Goal: Find specific page/section: Find specific page/section

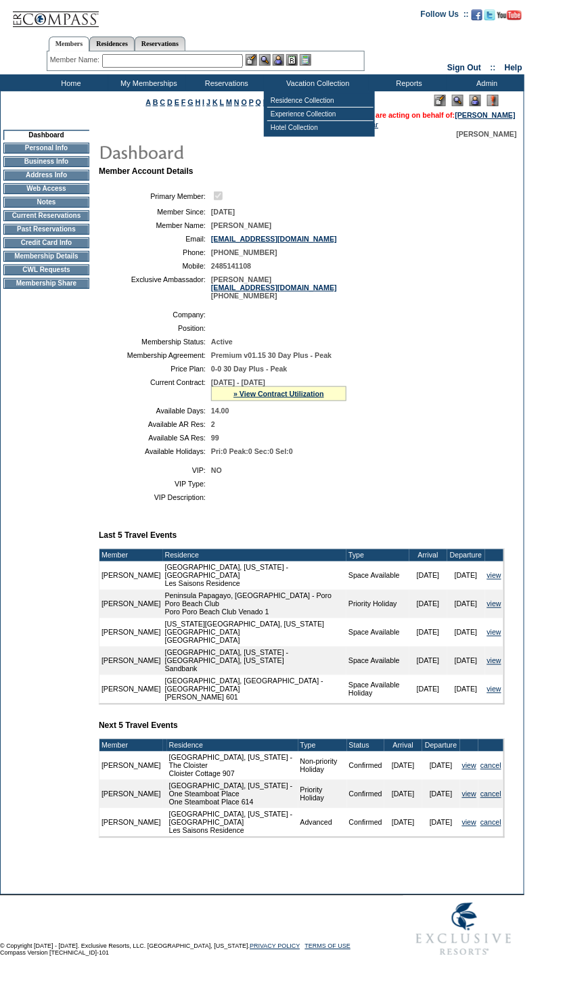
click at [195, 55] on input "text" at bounding box center [172, 61] width 141 height 14
click at [198, 60] on input "text" at bounding box center [172, 61] width 141 height 14
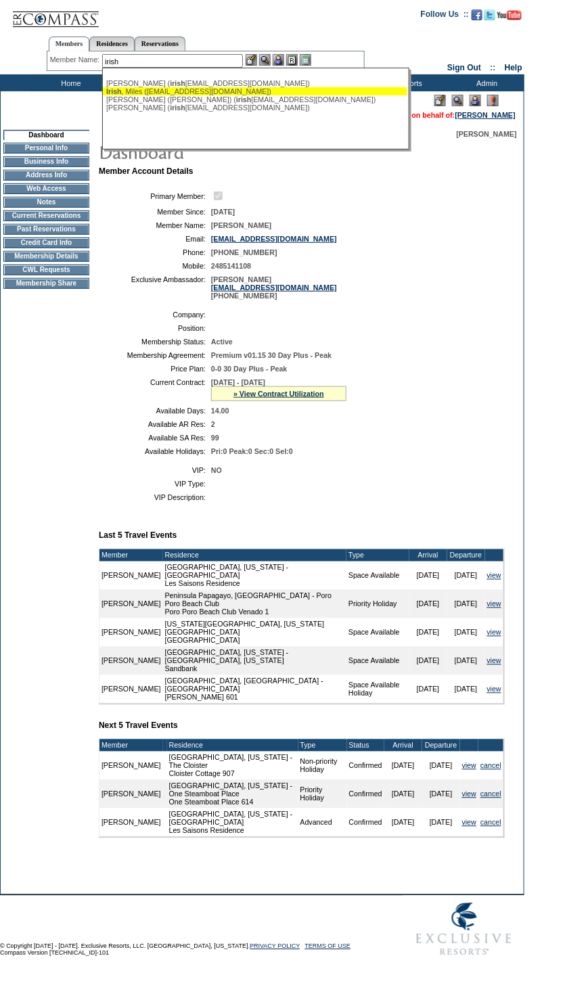
click at [222, 92] on div "Irish , Miles ([EMAIL_ADDRESS][DOMAIN_NAME])" at bounding box center [255, 91] width 298 height 8
type input "Irish, Miles ([EMAIL_ADDRESS][DOMAIN_NAME])"
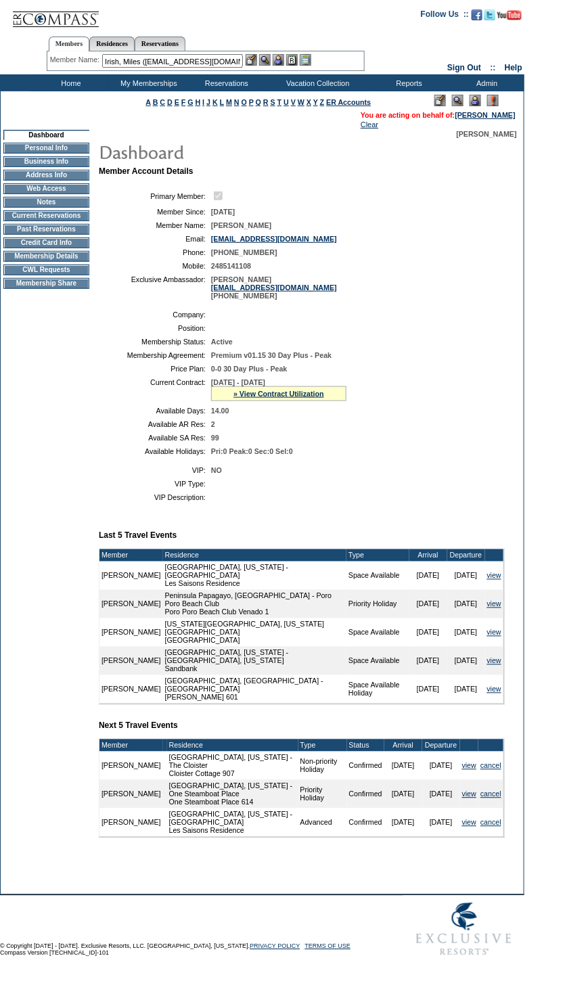
click at [281, 58] on img at bounding box center [279, 60] width 12 height 12
click at [265, 60] on img at bounding box center [265, 60] width 12 height 12
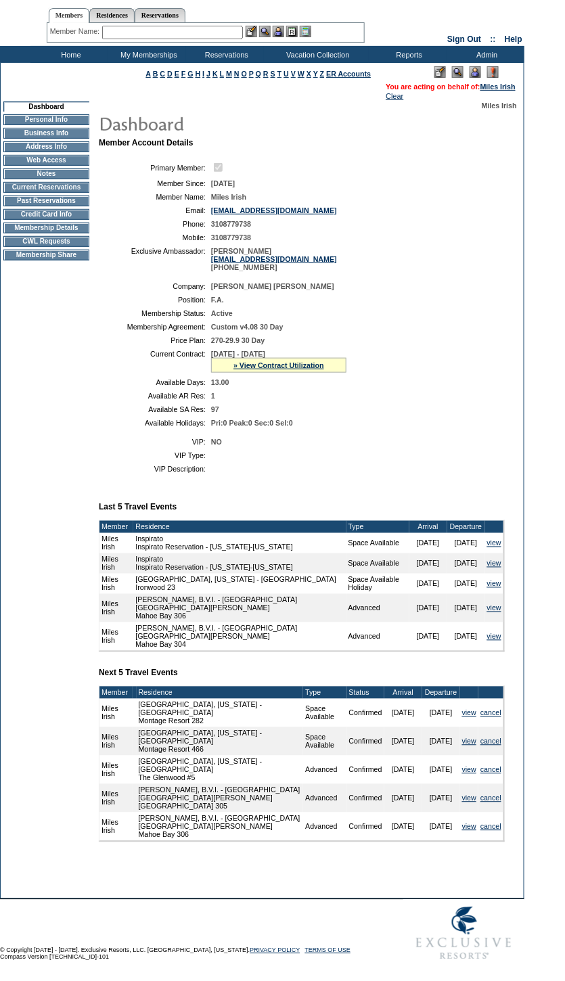
scroll to position [55, 0]
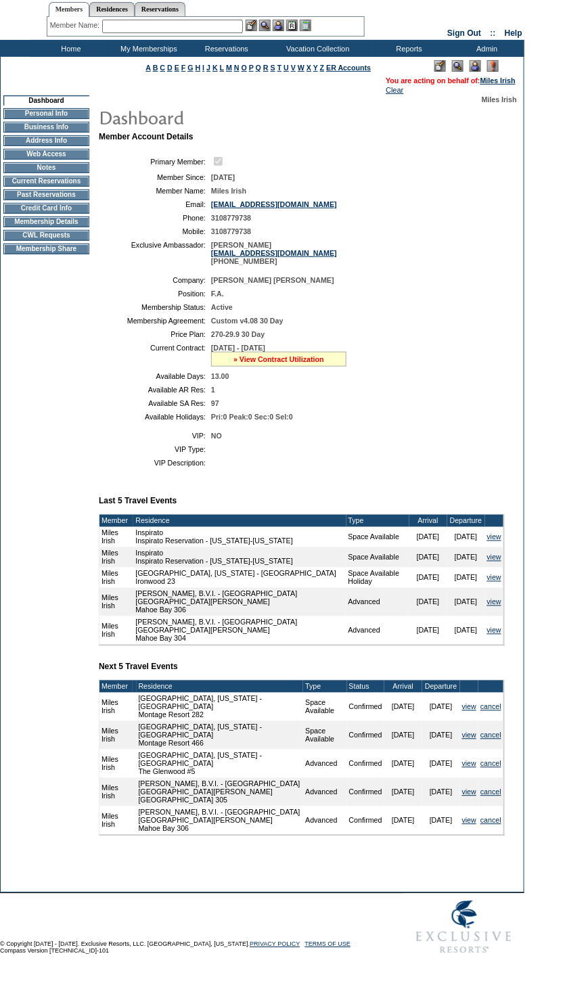
click at [275, 355] on link "» View Contract Utilization" at bounding box center [278, 359] width 91 height 8
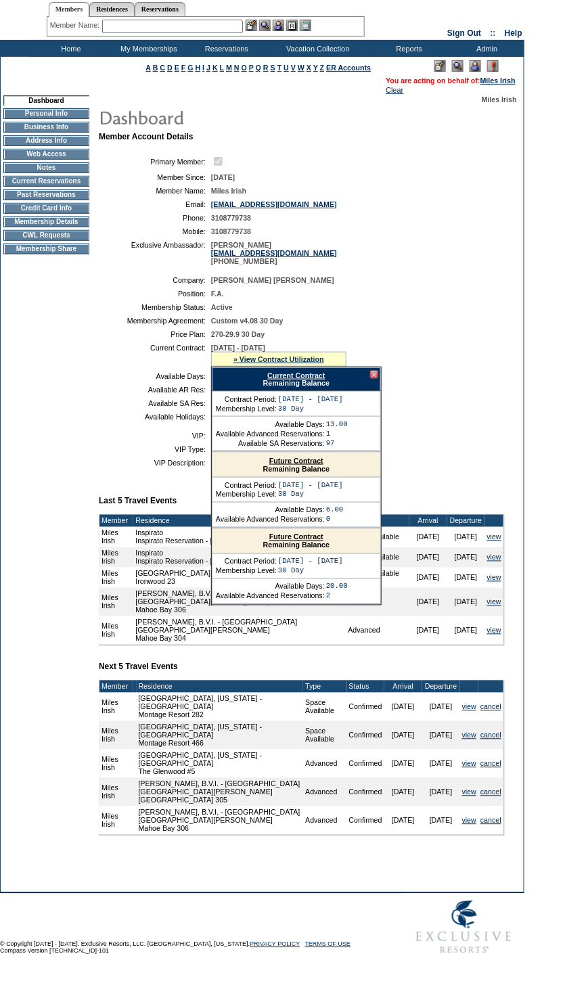
click at [25, 230] on td "CWL Requests" at bounding box center [46, 235] width 86 height 11
